Goal: Task Accomplishment & Management: Complete application form

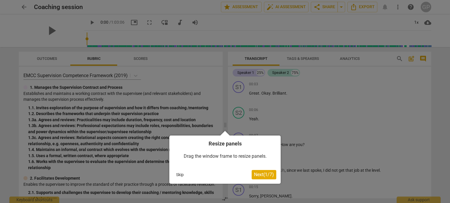
click at [181, 173] on button "Skip" at bounding box center [180, 175] width 12 height 9
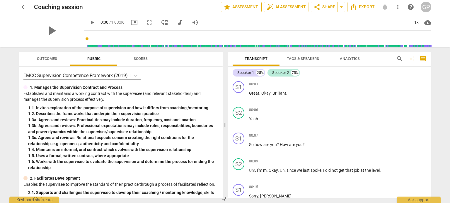
click at [244, 8] on span "star Assessment" at bounding box center [240, 7] width 35 height 7
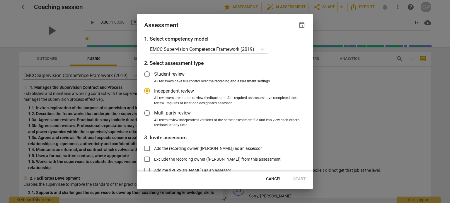
radio input "false"
click at [149, 113] on input "Multi-party review" at bounding box center [147, 113] width 14 height 14
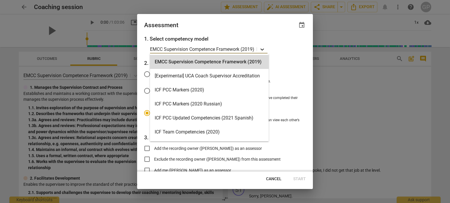
click at [263, 49] on icon at bounding box center [262, 50] width 6 height 6
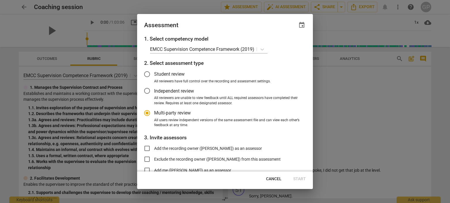
click at [269, 64] on h3 "2. Select assessment type" at bounding box center [225, 63] width 162 height 8
click at [261, 49] on icon at bounding box center [262, 50] width 6 height 6
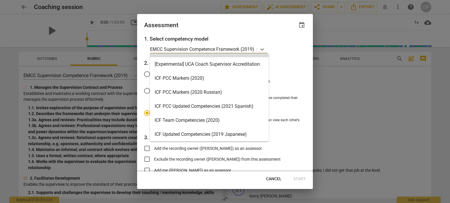
scroll to position [8, 0]
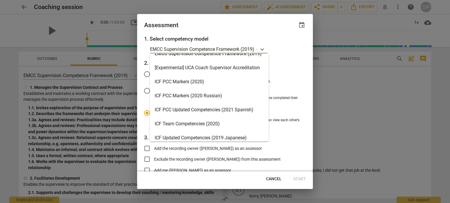
click at [191, 82] on div "ICF PCC Markers (2020)" at bounding box center [209, 82] width 119 height 14
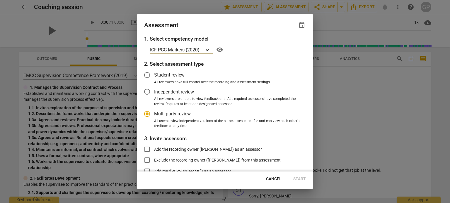
click at [208, 50] on icon at bounding box center [207, 50] width 6 height 6
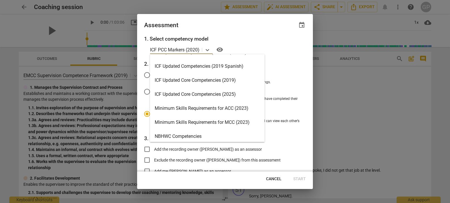
scroll to position [95, 0]
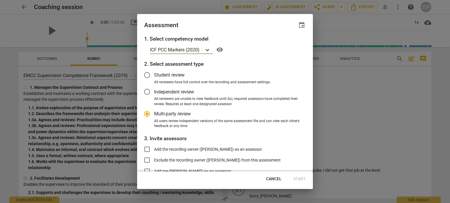
click at [210, 52] on icon at bounding box center [207, 50] width 6 height 6
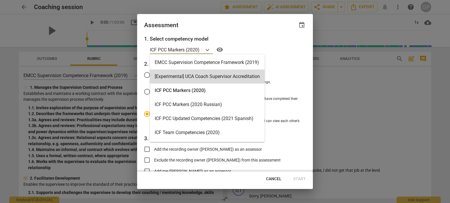
radio input "false"
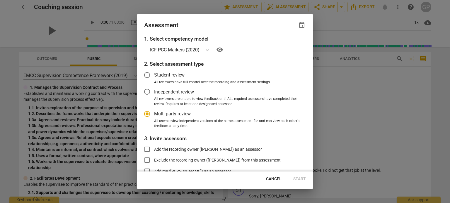
click at [268, 84] on span "All reviewers have full control over the recording and assessment settings." at bounding box center [212, 82] width 117 height 5
click at [0, 0] on input "All reviewers have full control over the recording and assessment settings." at bounding box center [0, 0] width 0 height 0
click at [208, 50] on icon at bounding box center [208, 50] width 4 height 2
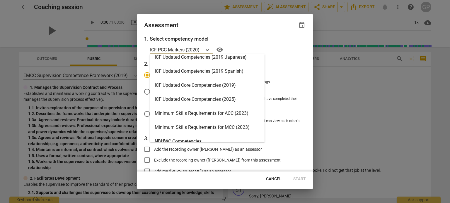
scroll to position [90, 0]
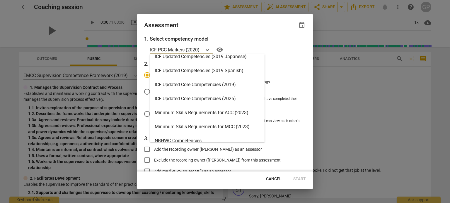
click at [196, 96] on div "ICF Updated Core Competencies (2025)" at bounding box center [207, 99] width 114 height 14
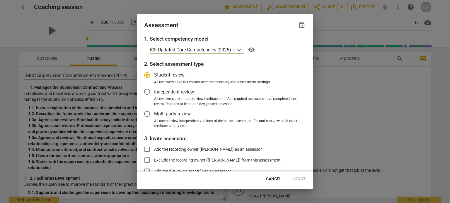
radio input "false"
click at [147, 116] on input "Multi-party review" at bounding box center [147, 114] width 14 height 14
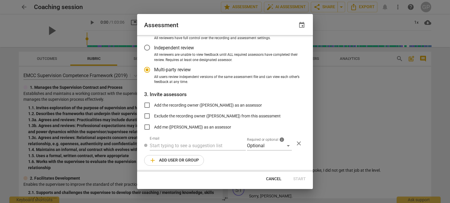
scroll to position [44, 0]
radio input "false"
click at [196, 144] on input "text" at bounding box center [198, 145] width 96 height 9
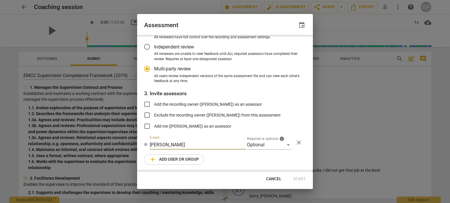
type input "[PERSON_NAME]"
radio input "false"
type input "[PERSON_NAME][EMAIL_ADDRESS][DOMAIN_NAME]"
click at [284, 147] on div "Optional" at bounding box center [269, 145] width 45 height 9
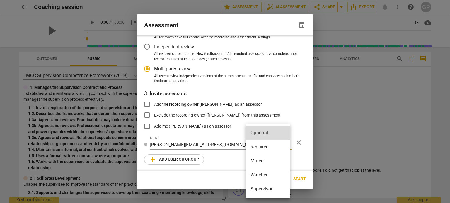
click at [264, 188] on li "Supervisor" at bounding box center [268, 189] width 44 height 14
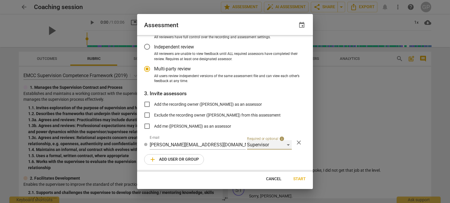
click at [287, 147] on div "Supervisor" at bounding box center [269, 145] width 45 height 9
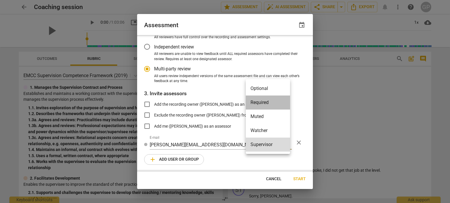
click at [277, 100] on li "Required" at bounding box center [268, 103] width 44 height 14
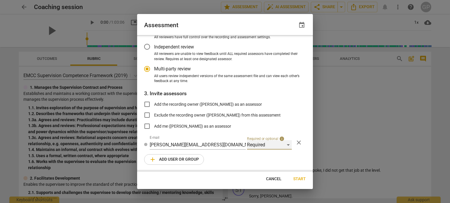
click at [286, 143] on div "Required" at bounding box center [269, 145] width 45 height 9
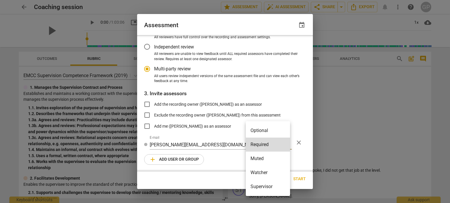
click at [269, 184] on li "Supervisor" at bounding box center [268, 187] width 44 height 14
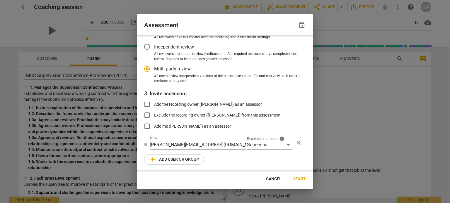
click at [193, 159] on span "add Add user or group" at bounding box center [174, 159] width 50 height 7
click at [297, 159] on span "close" at bounding box center [298, 159] width 7 height 7
drag, startPoint x: 310, startPoint y: 119, endPoint x: 314, endPoint y: 81, distance: 38.5
click at [314, 81] on div "Assessment event 1. Select competency model ICF Updated Core Competencies (2025…" at bounding box center [225, 101] width 450 height 203
click at [298, 63] on label "Multi-party review" at bounding box center [220, 69] width 161 height 14
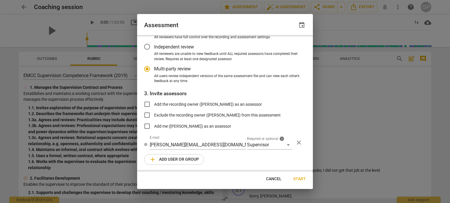
click at [154, 63] on input "Multi-party review" at bounding box center [147, 69] width 14 height 14
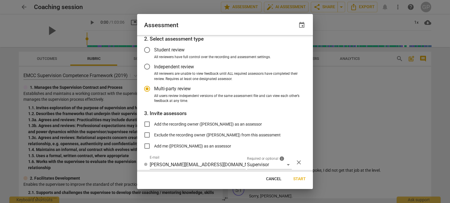
scroll to position [28, 0]
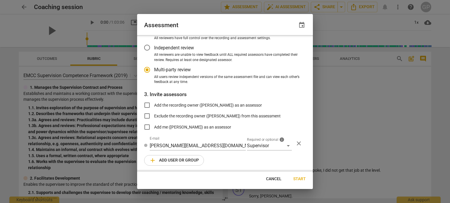
radio input "false"
click at [298, 177] on span "Start" at bounding box center [299, 180] width 13 height 6
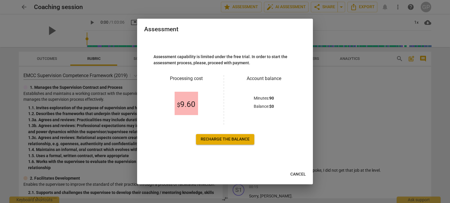
scroll to position [0, 0]
click at [232, 138] on span "Recharge the balance" at bounding box center [225, 140] width 49 height 6
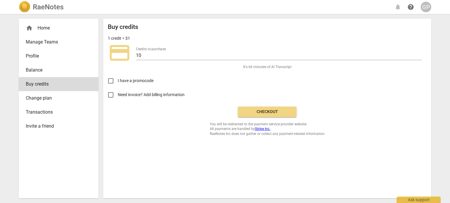
click at [276, 114] on span "Checkout" at bounding box center [266, 112] width 49 height 6
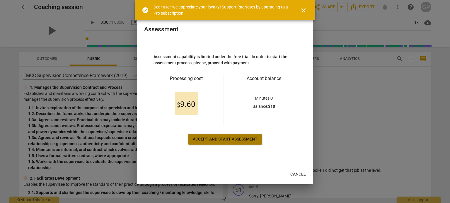
click at [222, 140] on span "Accept and start assessment" at bounding box center [225, 140] width 65 height 6
